Goal: Task Accomplishment & Management: Manage account settings

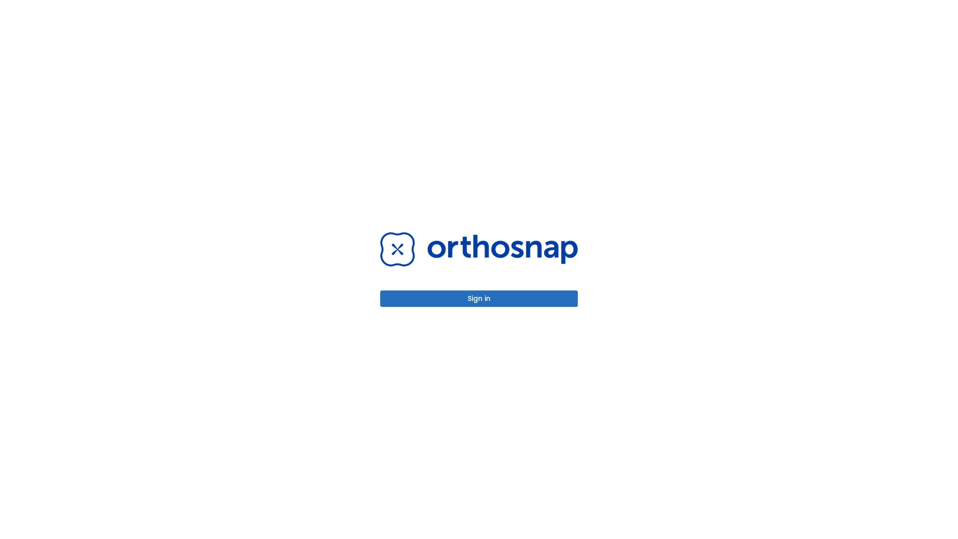
click at [479, 298] on button "Sign in" at bounding box center [479, 298] width 198 height 16
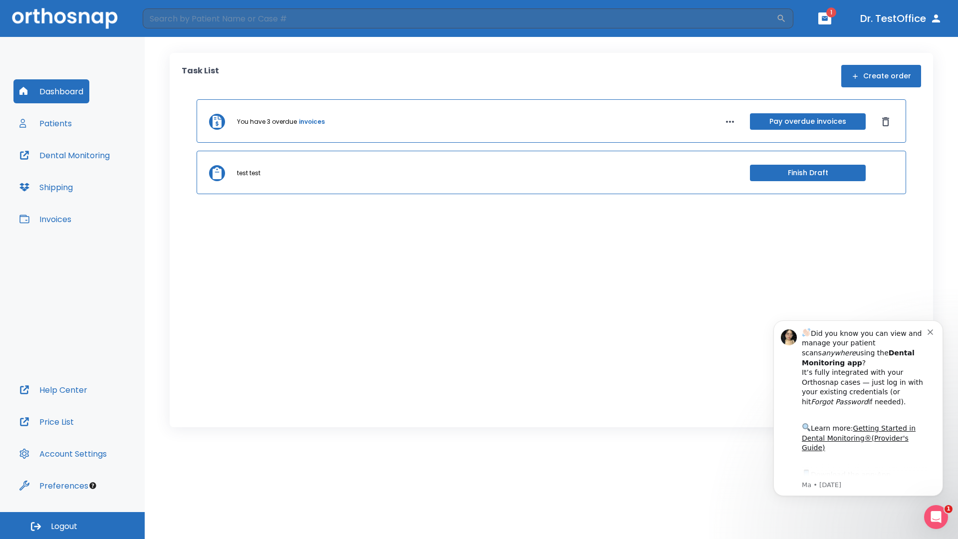
click at [72, 526] on span "Logout" at bounding box center [64, 526] width 26 height 11
